Goal: Information Seeking & Learning: Learn about a topic

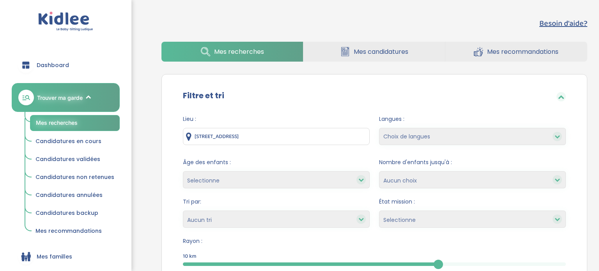
click at [59, 95] on span "Trouver ma garde" at bounding box center [60, 98] width 46 height 8
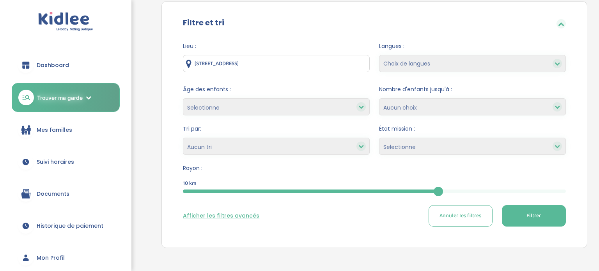
scroll to position [76, 0]
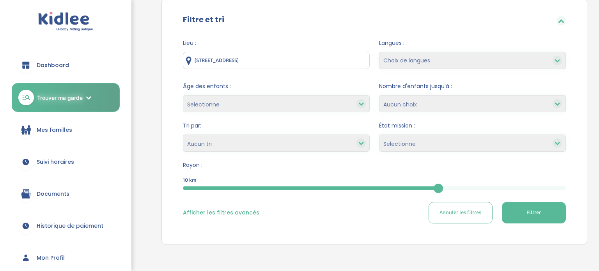
click at [418, 140] on select "Selectionne Nouvelle Mission Peu de candidat.e.s Déjà plusieurs candidat.e.s Pr…" at bounding box center [472, 143] width 187 height 17
click at [363, 149] on select "Heures par semaine (croissant) Heures par semaine (décroissant) Date de démarra…" at bounding box center [276, 143] width 187 height 17
click at [391, 171] on div "Rayon : 10 km 10" at bounding box center [374, 177] width 383 height 32
click at [417, 97] on select "1 2 3 4 Aucun choix" at bounding box center [472, 103] width 187 height 17
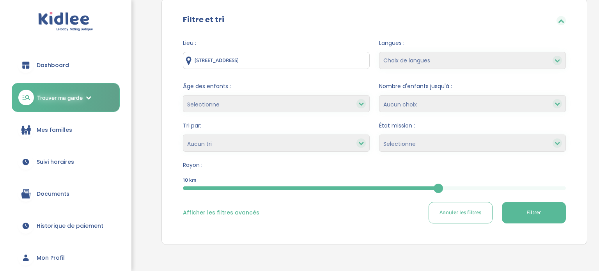
click at [412, 81] on form "Lieu : 26 Rue Cadet, Paris, France Langues : Choix de langues Allemand Anglais …" at bounding box center [374, 131] width 383 height 185
click at [407, 62] on select "Choix de langues Allemand Anglais Arabe Espagnol Italien Russe Français Coréen" at bounding box center [472, 60] width 187 height 17
click at [373, 78] on form "Lieu : 26 Rue Cadet, Paris, France Langues : Choix de langues Allemand Anglais …" at bounding box center [374, 131] width 383 height 185
click at [405, 100] on select "1 2 3 4 Aucun choix" at bounding box center [472, 103] width 187 height 17
select select "2"
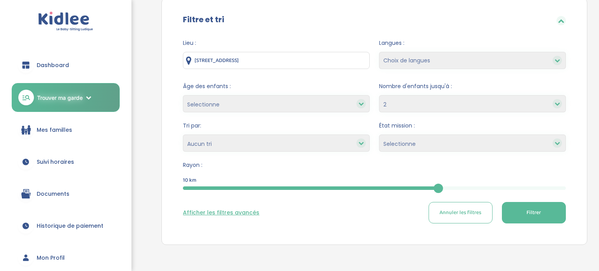
click at [379, 95] on select "1 2 3 4 Aucun choix" at bounding box center [472, 103] width 187 height 17
click at [428, 56] on select "Choix de langues Allemand Anglais Arabe Espagnol Italien Russe Français Coréen" at bounding box center [472, 60] width 187 height 17
select select "2"
click at [379, 52] on select "Choix de langues Allemand Anglais Arabe Espagnol Italien Russe Français Coréen" at bounding box center [472, 60] width 187 height 17
select select
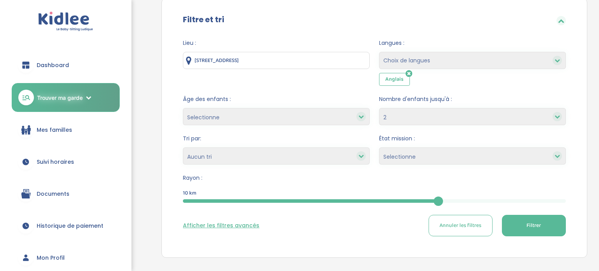
scroll to position [143, 0]
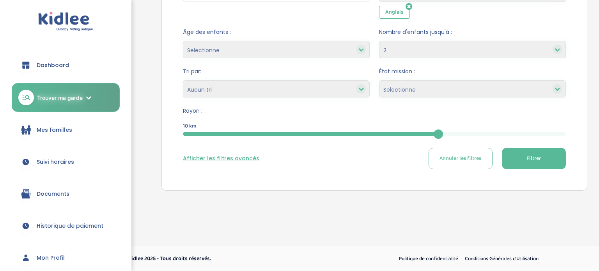
click at [510, 158] on button "Filtrer" at bounding box center [534, 158] width 64 height 21
click at [236, 159] on button "Afficher les filtres avancés" at bounding box center [221, 159] width 76 height 8
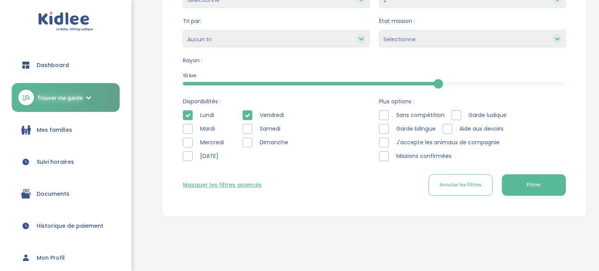
scroll to position [195, 0]
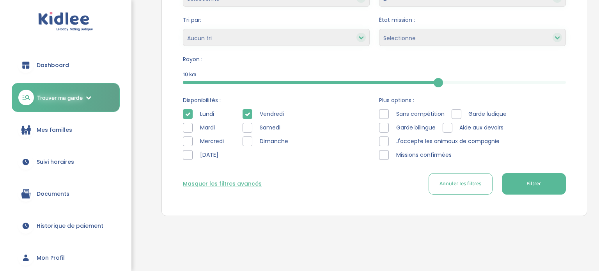
click at [188, 114] on icon at bounding box center [187, 114] width 5 height 5
click at [249, 112] on icon at bounding box center [247, 114] width 5 height 5
click at [533, 192] on button "Filtrer" at bounding box center [534, 183] width 64 height 21
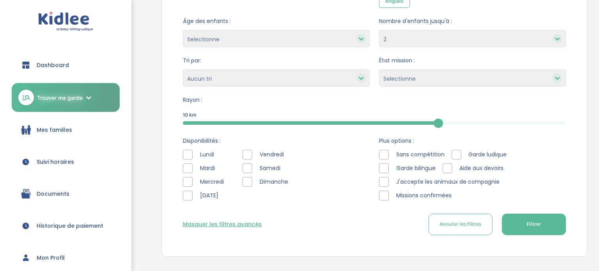
scroll to position [220, 0]
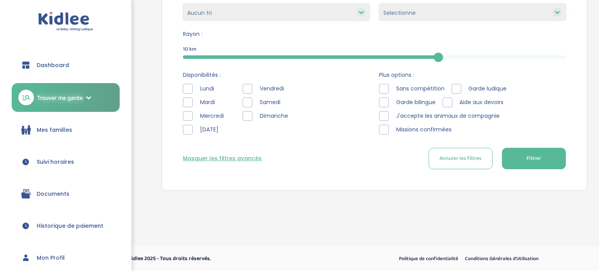
click at [232, 154] on div "Masquer les filtres avancés Annuler les filtres Filtrer" at bounding box center [374, 158] width 383 height 21
click at [232, 166] on div "Masquer les filtres avancés Annuler les filtres Filtrer" at bounding box center [374, 158] width 383 height 21
click at [233, 161] on button "Masquer les filtres avancés" at bounding box center [222, 159] width 79 height 8
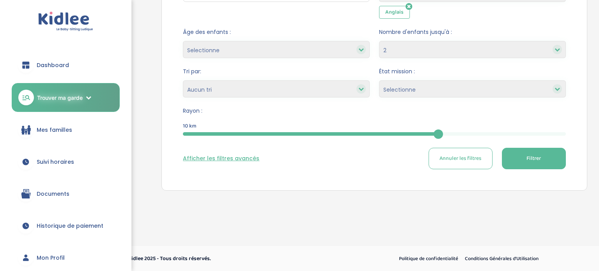
scroll to position [0, 0]
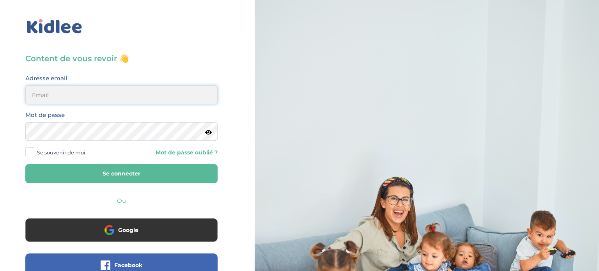
type input "meunierantonin@hotmail.com"
click at [180, 168] on button "Se connecter" at bounding box center [121, 173] width 192 height 19
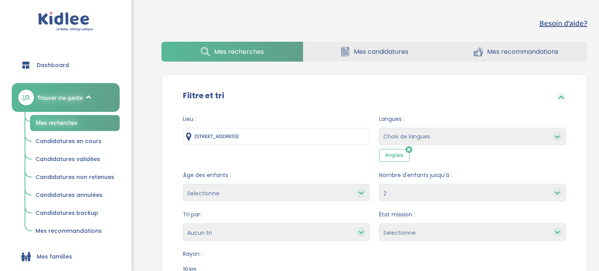
select select "2"
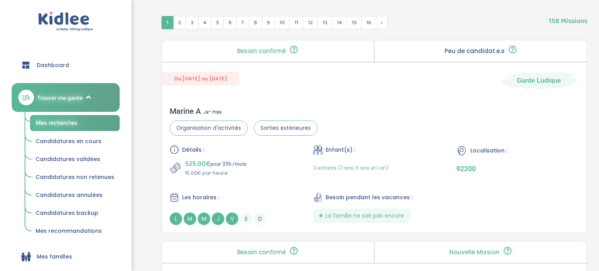
scroll to position [340, 0]
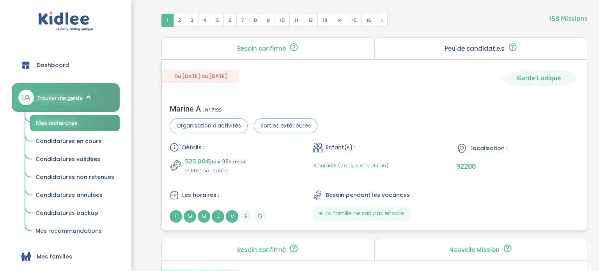
click at [284, 161] on div "525.00€ pour 35h /mois 15.00€ par heure" at bounding box center [231, 165] width 123 height 19
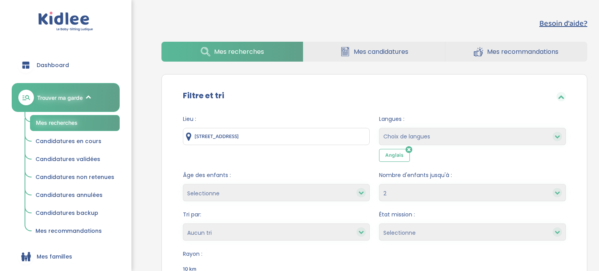
select select "2"
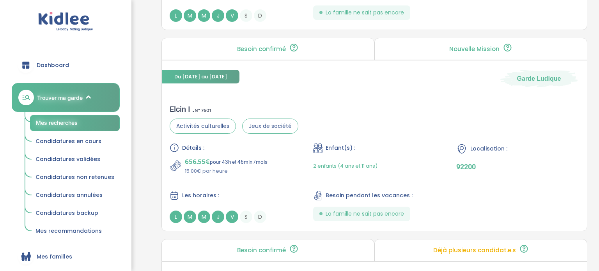
scroll to position [540, 0]
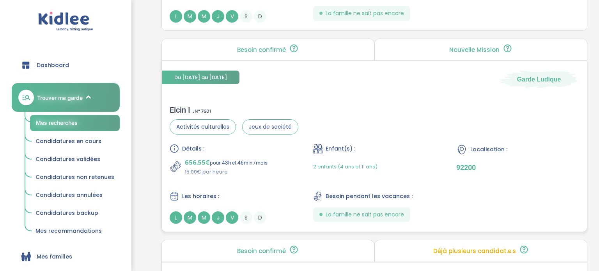
click at [254, 151] on div "Détails :" at bounding box center [231, 148] width 123 height 9
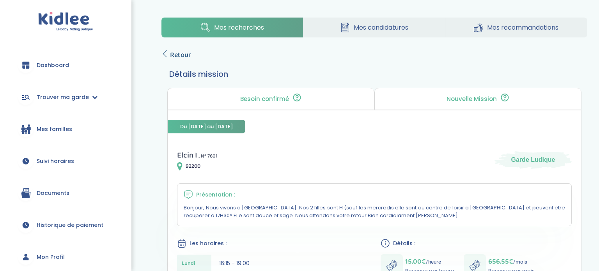
click at [179, 50] on span "Retour" at bounding box center [180, 55] width 21 height 11
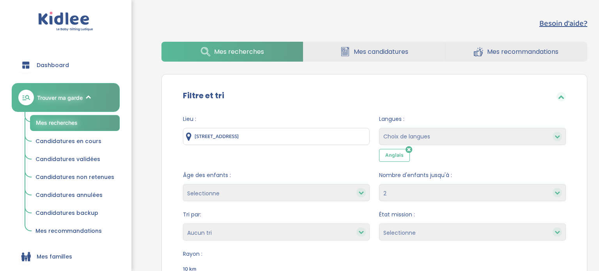
select select "2"
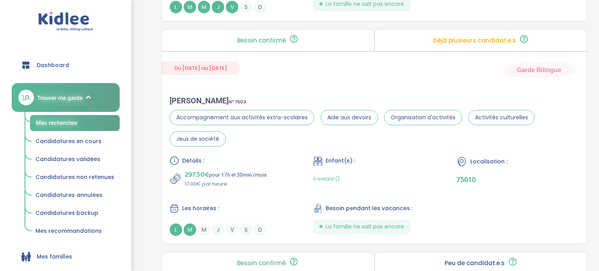
scroll to position [751, 0]
click at [317, 164] on div "Enfant(s) : 0 enfant ()" at bounding box center [374, 172] width 123 height 32
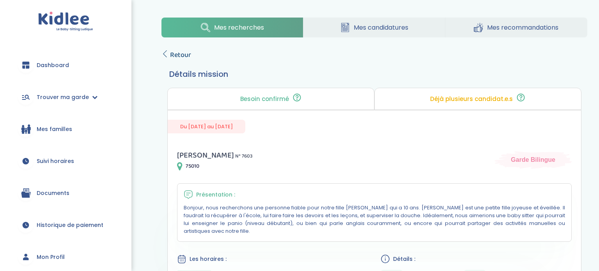
click at [180, 59] on span "Retour" at bounding box center [180, 55] width 21 height 11
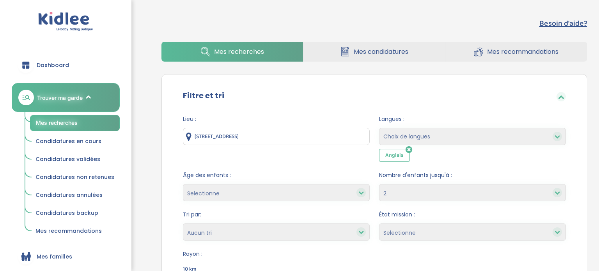
select select "2"
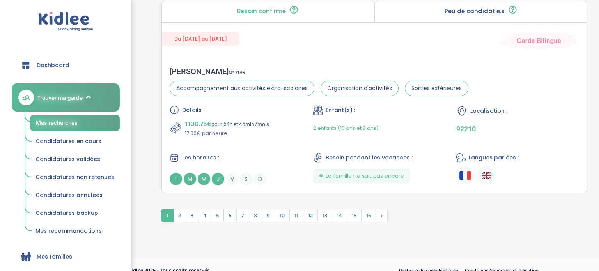
scroll to position [2171, 0]
click at [208, 112] on div "Détails : 1100.75€ pour 64h et 45min /mois 17.00€ par heure" at bounding box center [231, 122] width 123 height 32
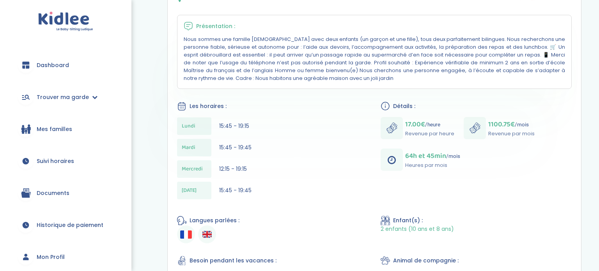
scroll to position [169, 0]
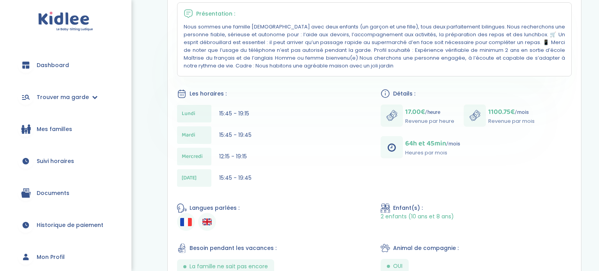
click at [159, 116] on div "Mes recherches Mes candidatures Mes recommandations Retour Détails mission Beso…" at bounding box center [375, 185] width 450 height 709
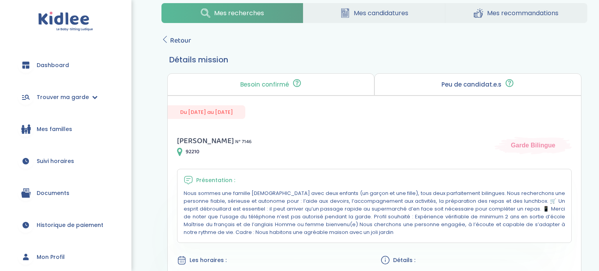
scroll to position [0, 0]
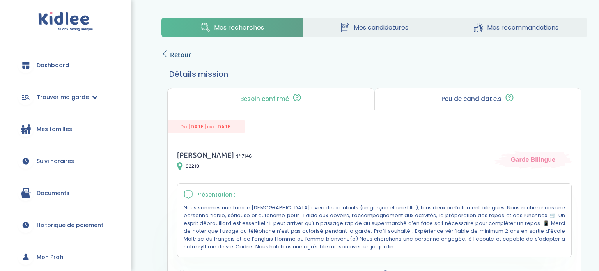
click at [185, 54] on span "Retour" at bounding box center [180, 55] width 21 height 11
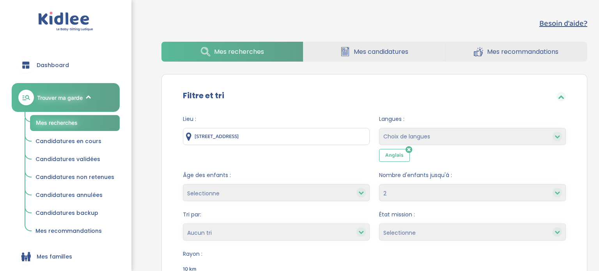
select select "2"
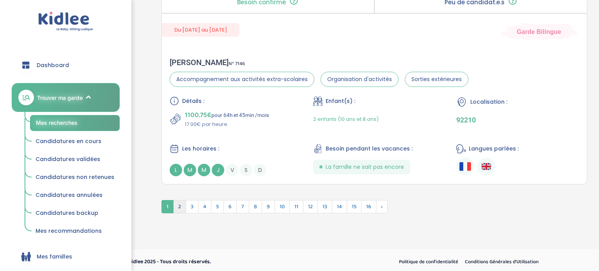
click at [180, 203] on span "2" at bounding box center [179, 206] width 13 height 13
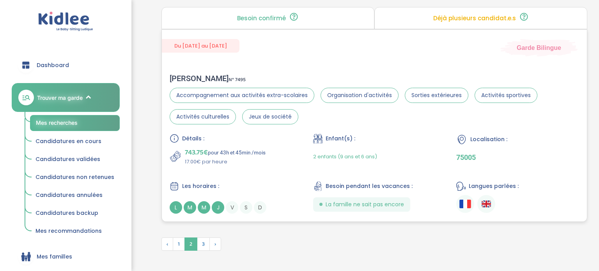
scroll to position [2198, 0]
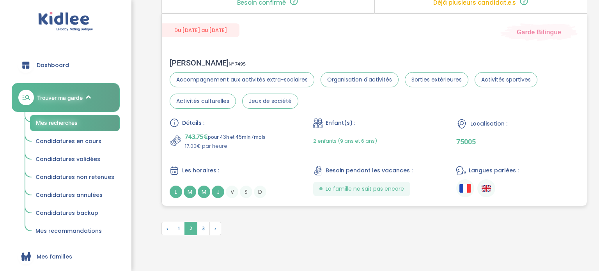
click at [244, 135] on p "743.75€ pour 43h et 45min /mois" at bounding box center [225, 137] width 81 height 11
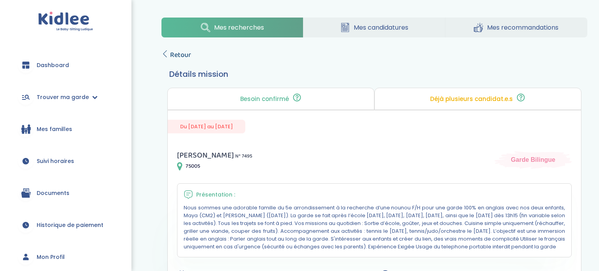
click at [185, 54] on span "Retour" at bounding box center [180, 55] width 21 height 11
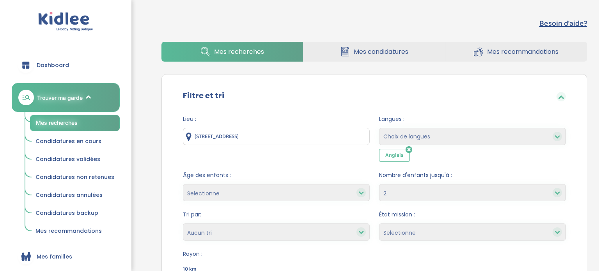
select select "2"
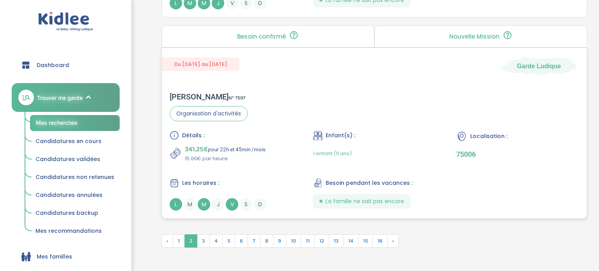
scroll to position [2164, 0]
click at [314, 112] on div "[PERSON_NAME] N° 7597 Organisation d'activités Détails : 341.25€ pour 22h et 45…" at bounding box center [374, 152] width 425 height 134
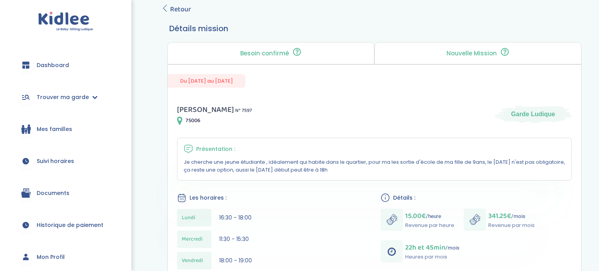
scroll to position [47, 0]
click at [180, 6] on span "Retour" at bounding box center [180, 8] width 21 height 11
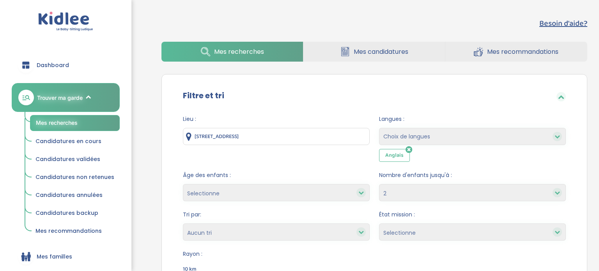
select select "2"
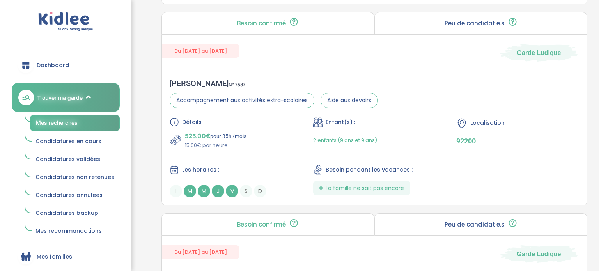
scroll to position [1371, 0]
click at [269, 58] on div "Du 11-09-2025 au 14-10-2026 Garde Ludique" at bounding box center [374, 49] width 425 height 27
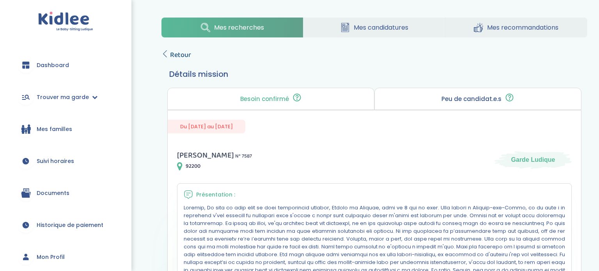
click at [178, 54] on span "Retour" at bounding box center [180, 55] width 21 height 11
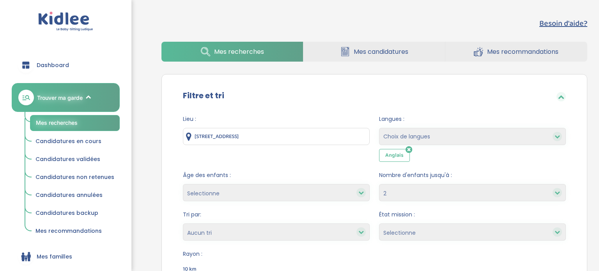
select select "2"
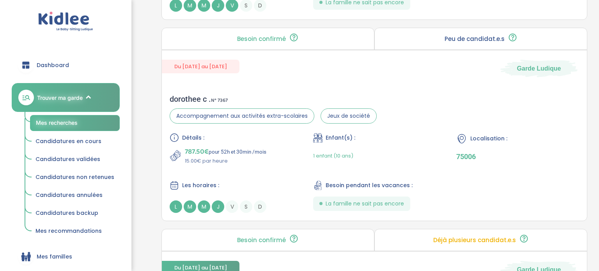
scroll to position [952, 0]
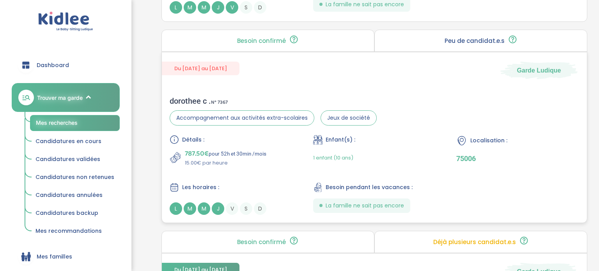
click at [288, 89] on div "dorothee c . N° 7367 Accompagnement aux activités extra-scolaires Jeux de socié…" at bounding box center [374, 156] width 425 height 134
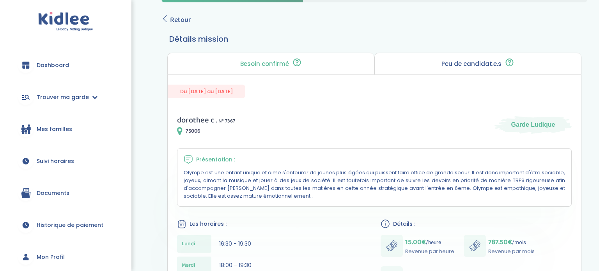
scroll to position [31, 0]
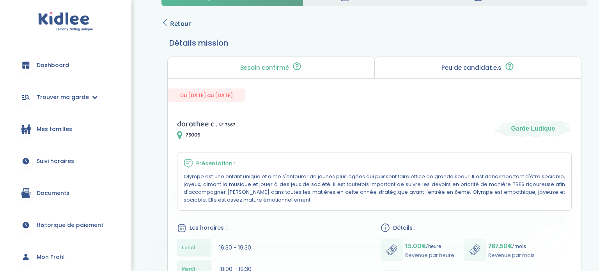
click at [177, 28] on span "Retour" at bounding box center [180, 23] width 21 height 11
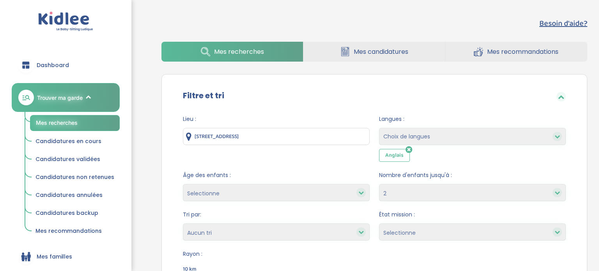
select select "2"
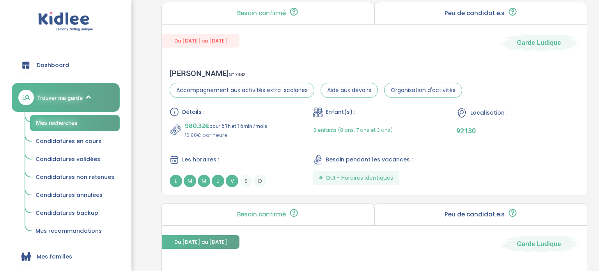
scroll to position [575, 0]
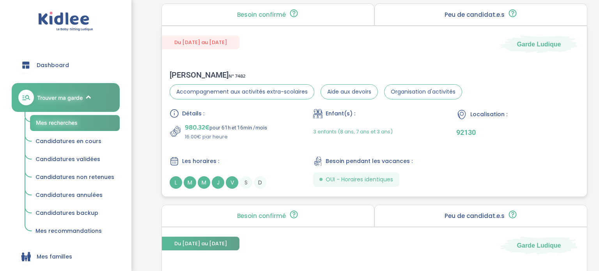
click at [224, 73] on div "Katia P . N° 7482" at bounding box center [316, 74] width 293 height 9
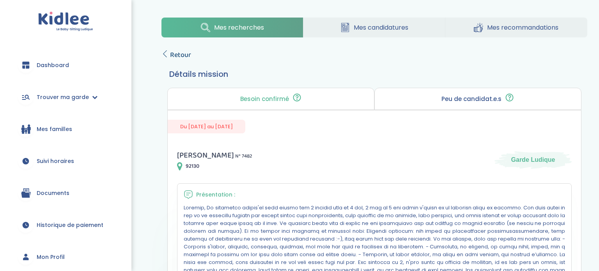
click at [180, 53] on span "Retour" at bounding box center [180, 55] width 21 height 11
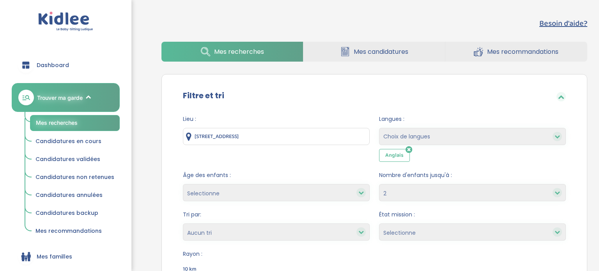
select select "2"
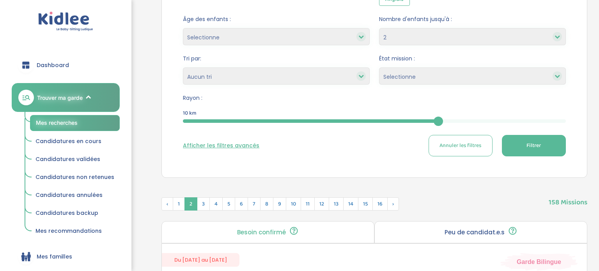
scroll to position [154, 0]
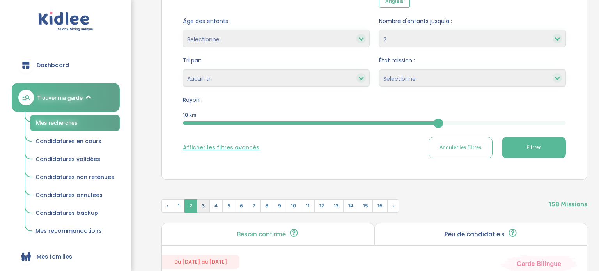
click at [197, 203] on span "3" at bounding box center [203, 205] width 13 height 13
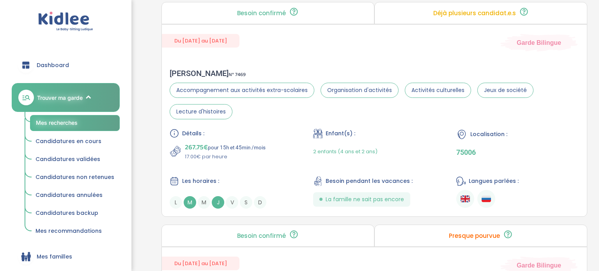
scroll to position [577, 0]
click at [284, 54] on div "Du 08-09-2025 au 30-06-2026 Garde Bilingue Alexandre G . N° 7469 Accompagnement…" at bounding box center [375, 120] width 426 height 193
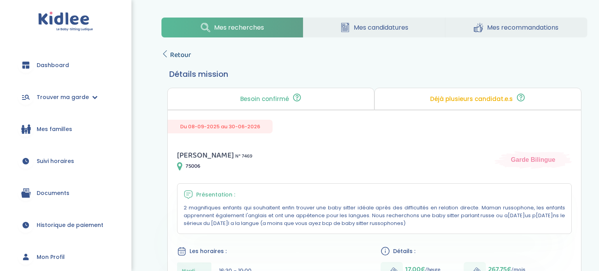
click at [184, 53] on span "Retour" at bounding box center [180, 55] width 21 height 11
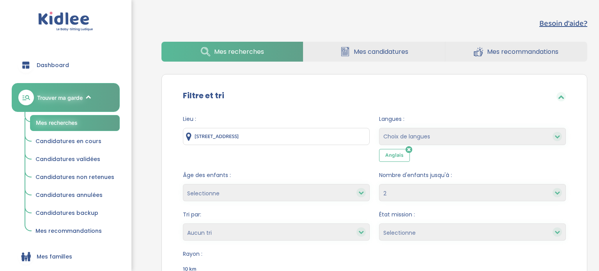
select select "2"
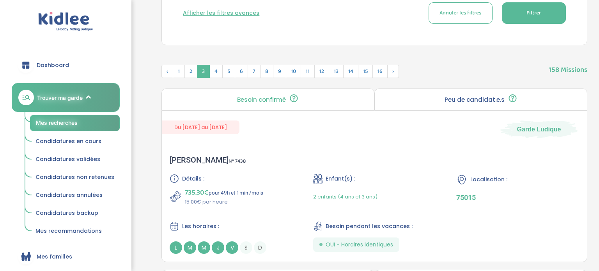
scroll to position [286, 0]
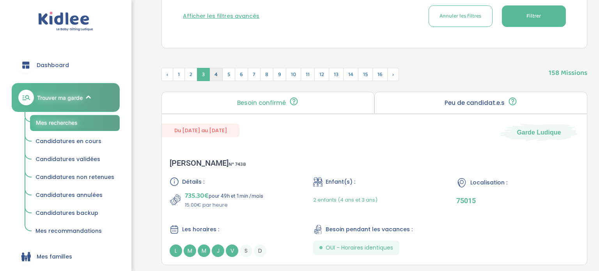
click at [213, 75] on span "4" at bounding box center [216, 74] width 13 height 13
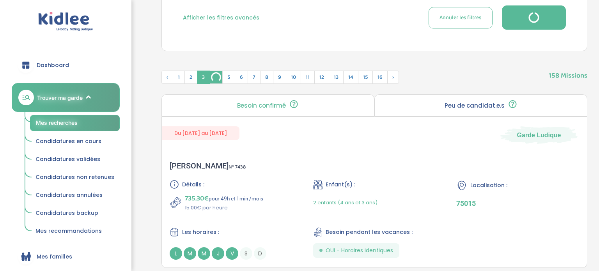
scroll to position [215, 0]
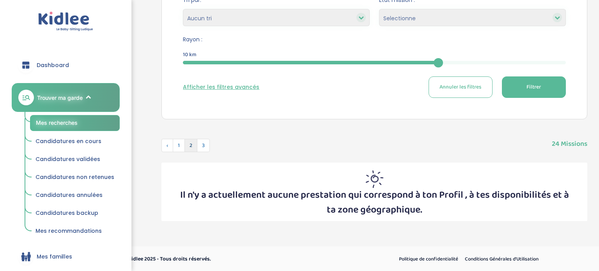
click at [196, 147] on span "2" at bounding box center [191, 145] width 13 height 13
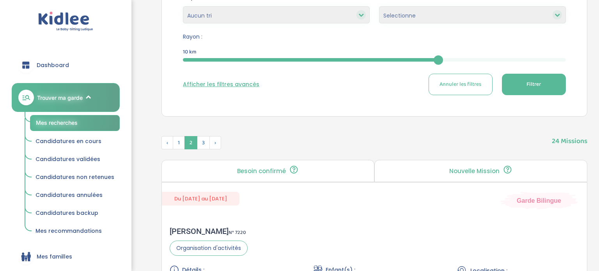
scroll to position [286, 0]
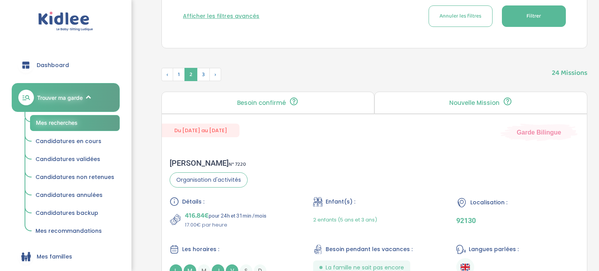
click at [208, 147] on div "Du 01-09-2025 au 02-07-2026 Garde Bilingue Céline V . N° 7220 Organisation d'ac…" at bounding box center [375, 199] width 426 height 171
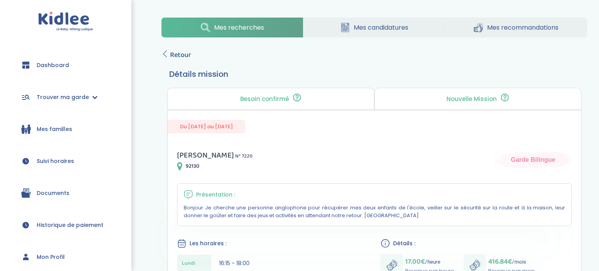
click at [181, 55] on span "Retour" at bounding box center [180, 55] width 21 height 11
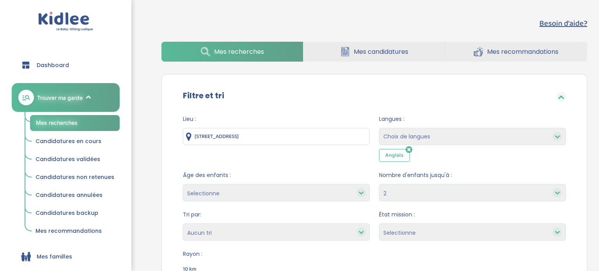
select select "2"
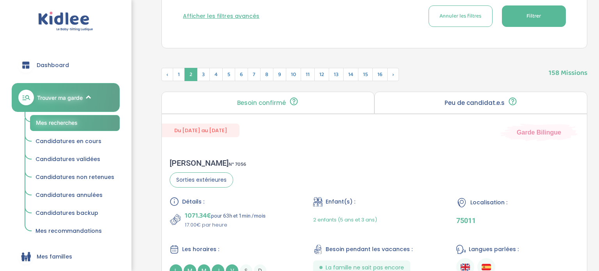
scroll to position [298, 0]
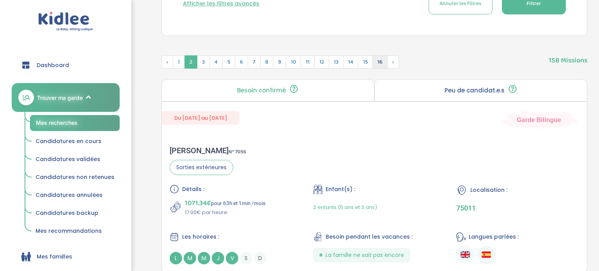
click at [375, 59] on span "16" at bounding box center [380, 61] width 15 height 13
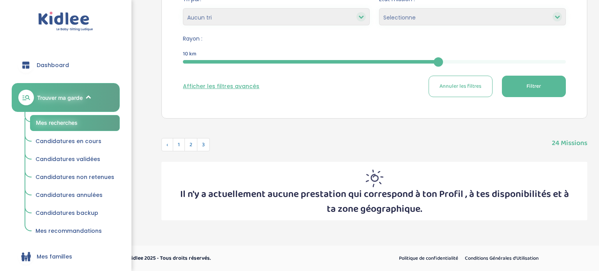
scroll to position [215, 0]
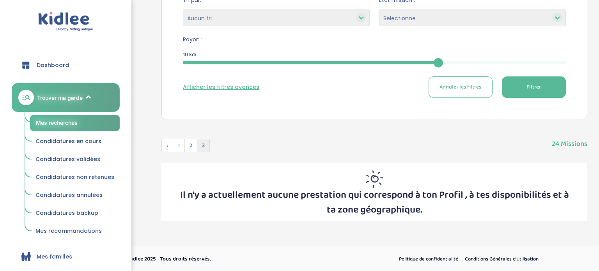
click at [199, 144] on span "3" at bounding box center [203, 145] width 13 height 13
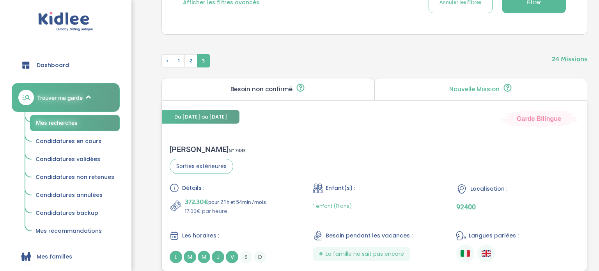
scroll to position [300, 0]
